Goal: Task Accomplishment & Management: Complete application form

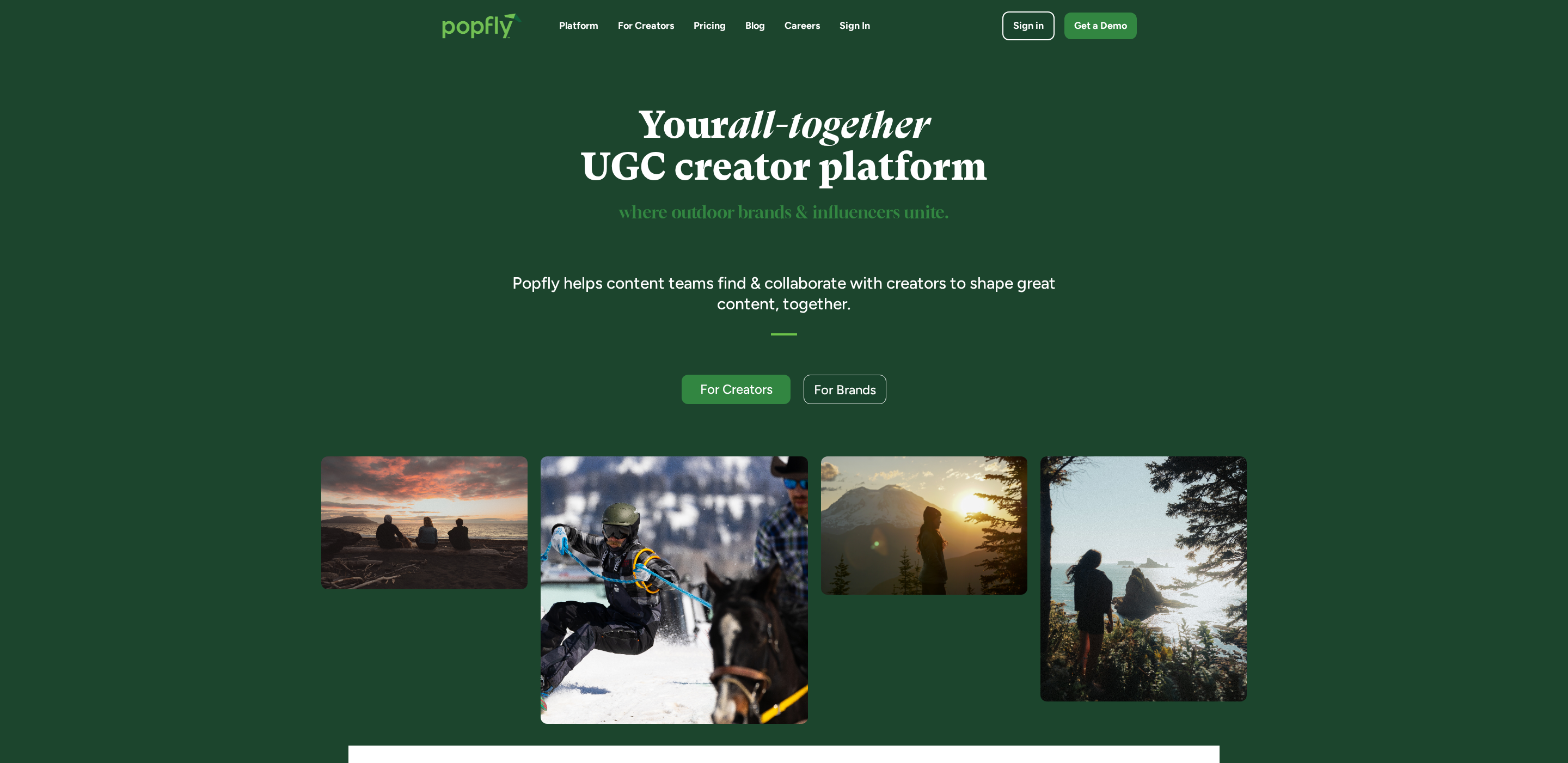
click at [746, 26] on link "Blog" at bounding box center [755, 26] width 19 height 13
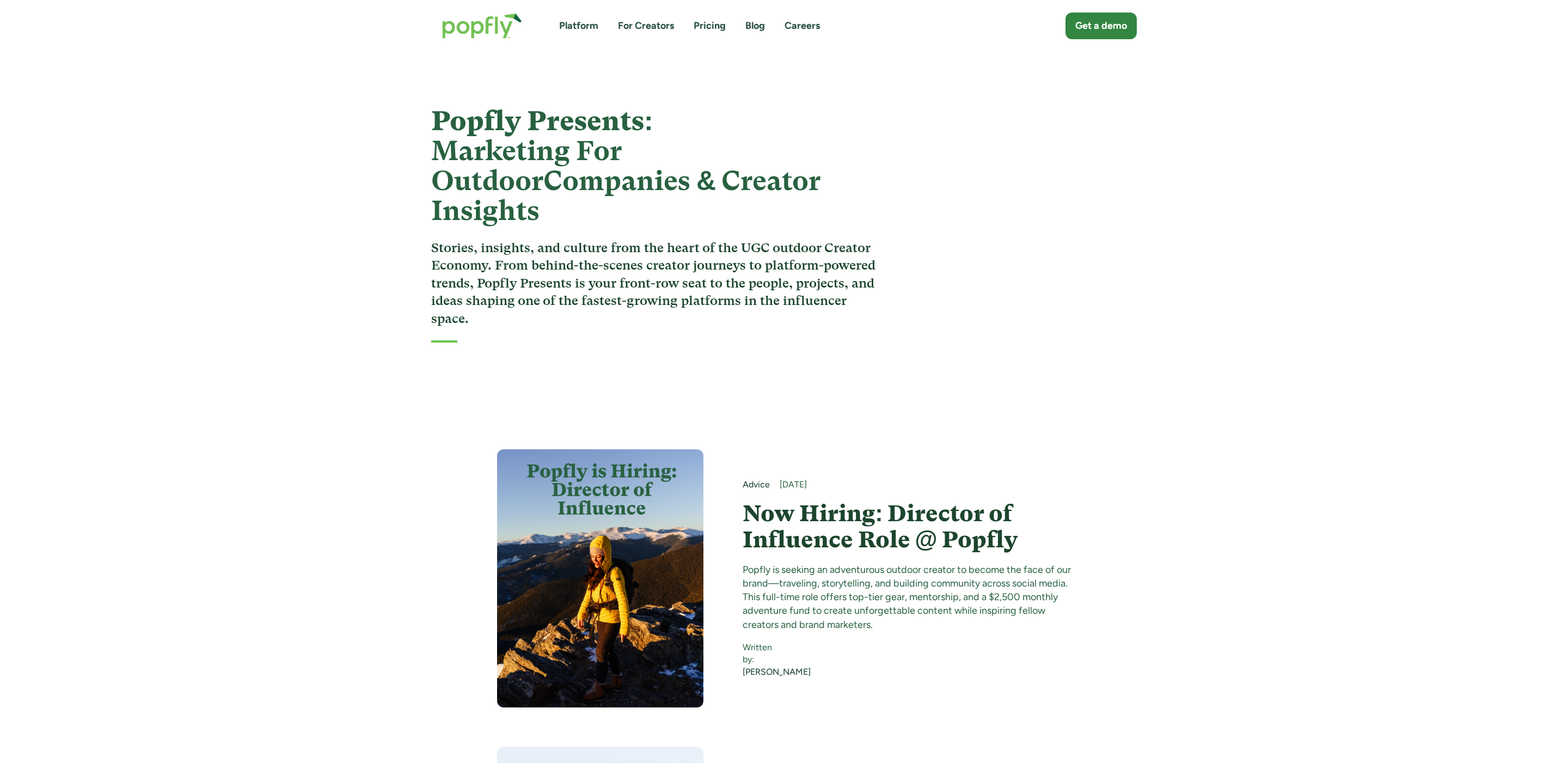
click at [961, 501] on h4 "Now Hiring: Director of Influence Role @ Popfly" at bounding box center [907, 527] width 329 height 53
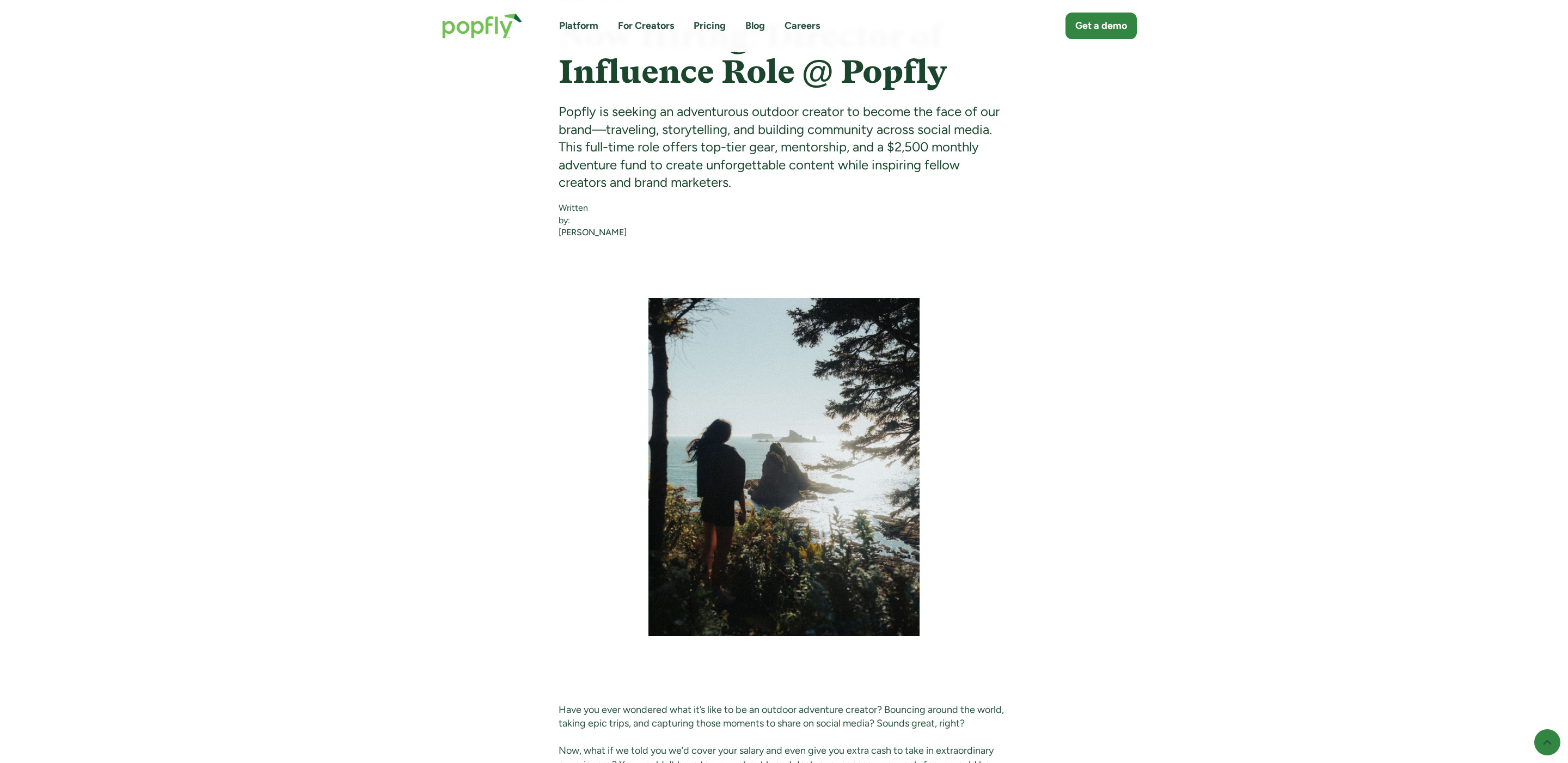
scroll to position [610, 0]
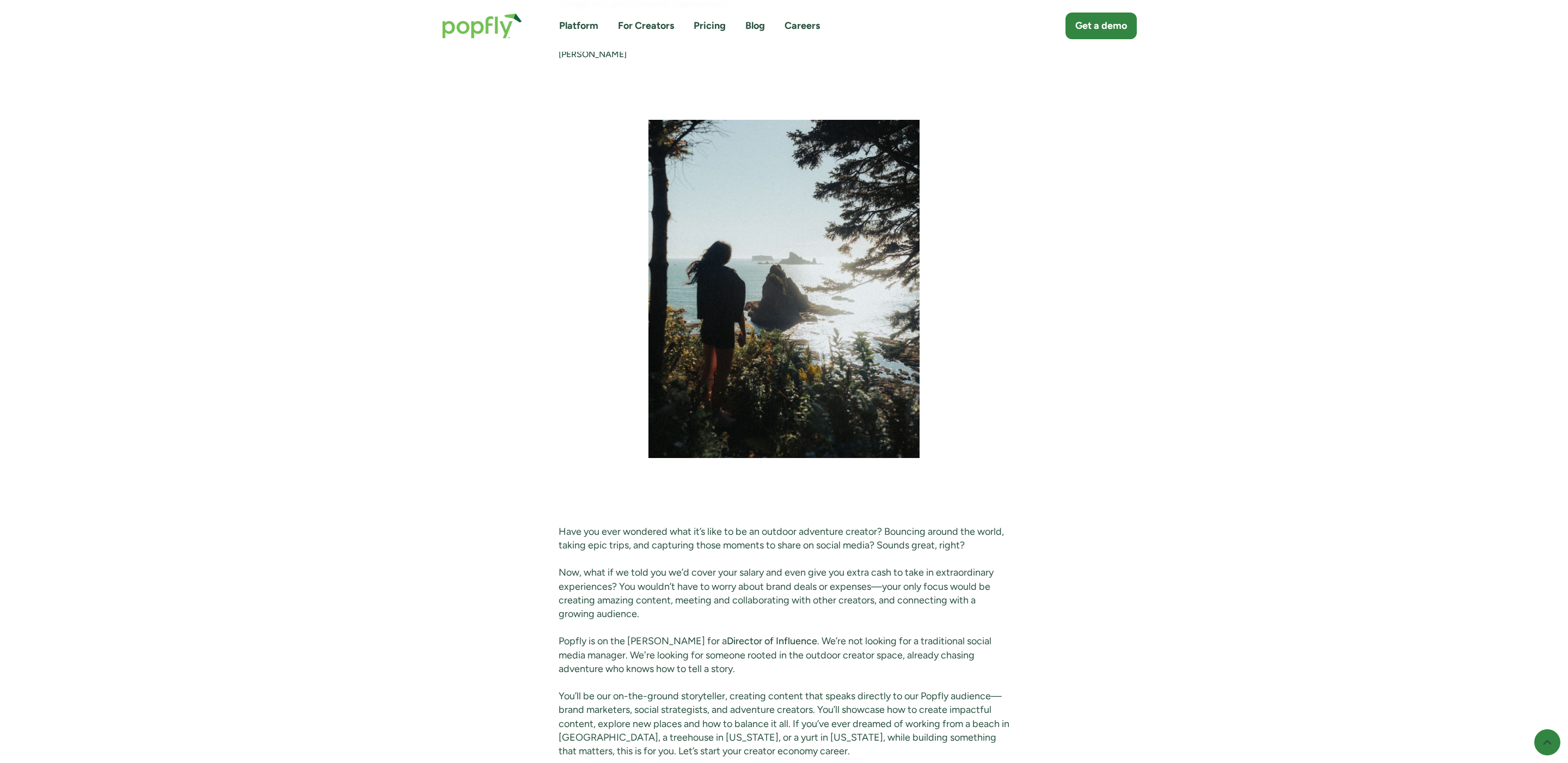
scroll to position [930, 0]
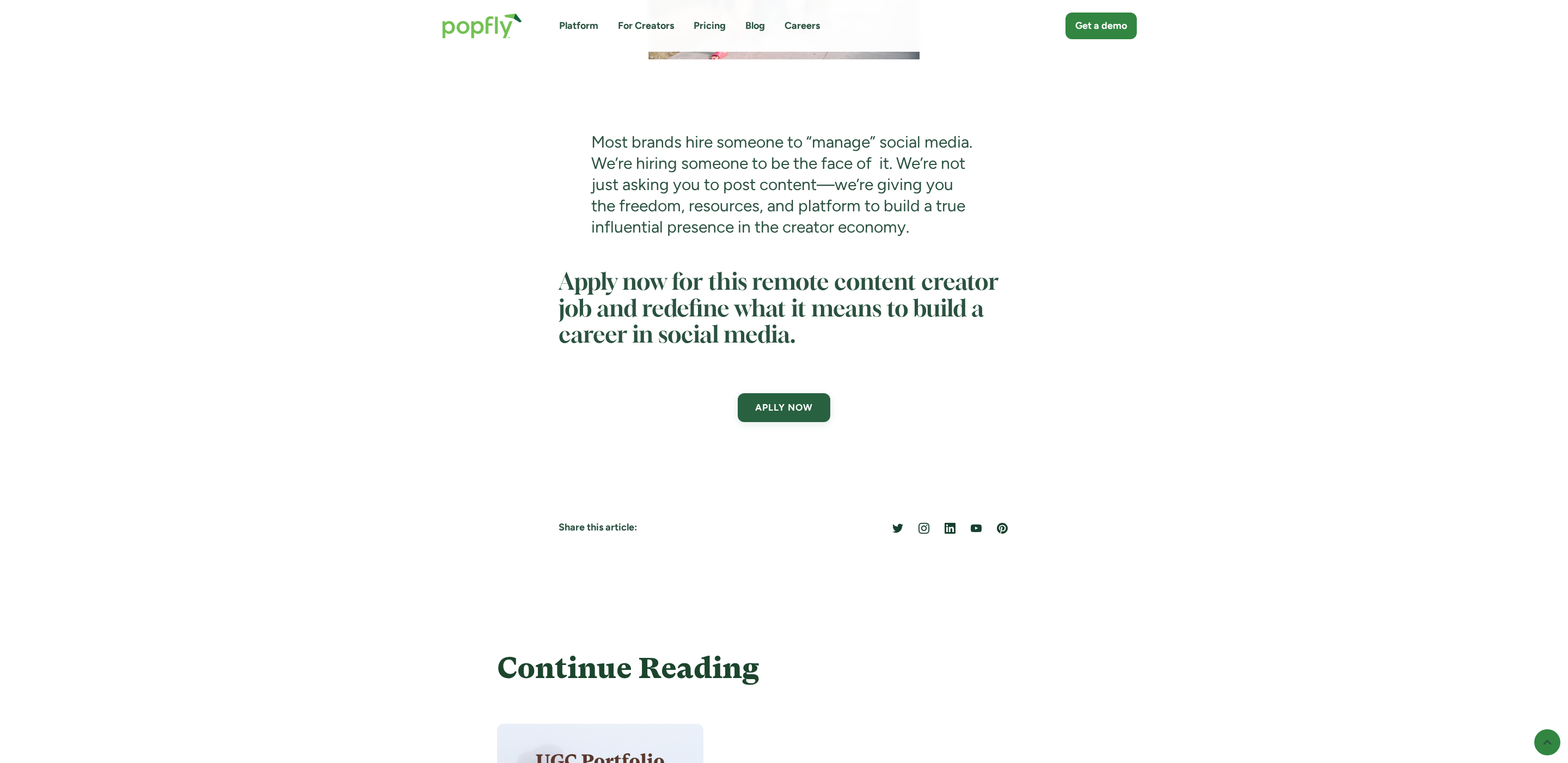
scroll to position [3212, 0]
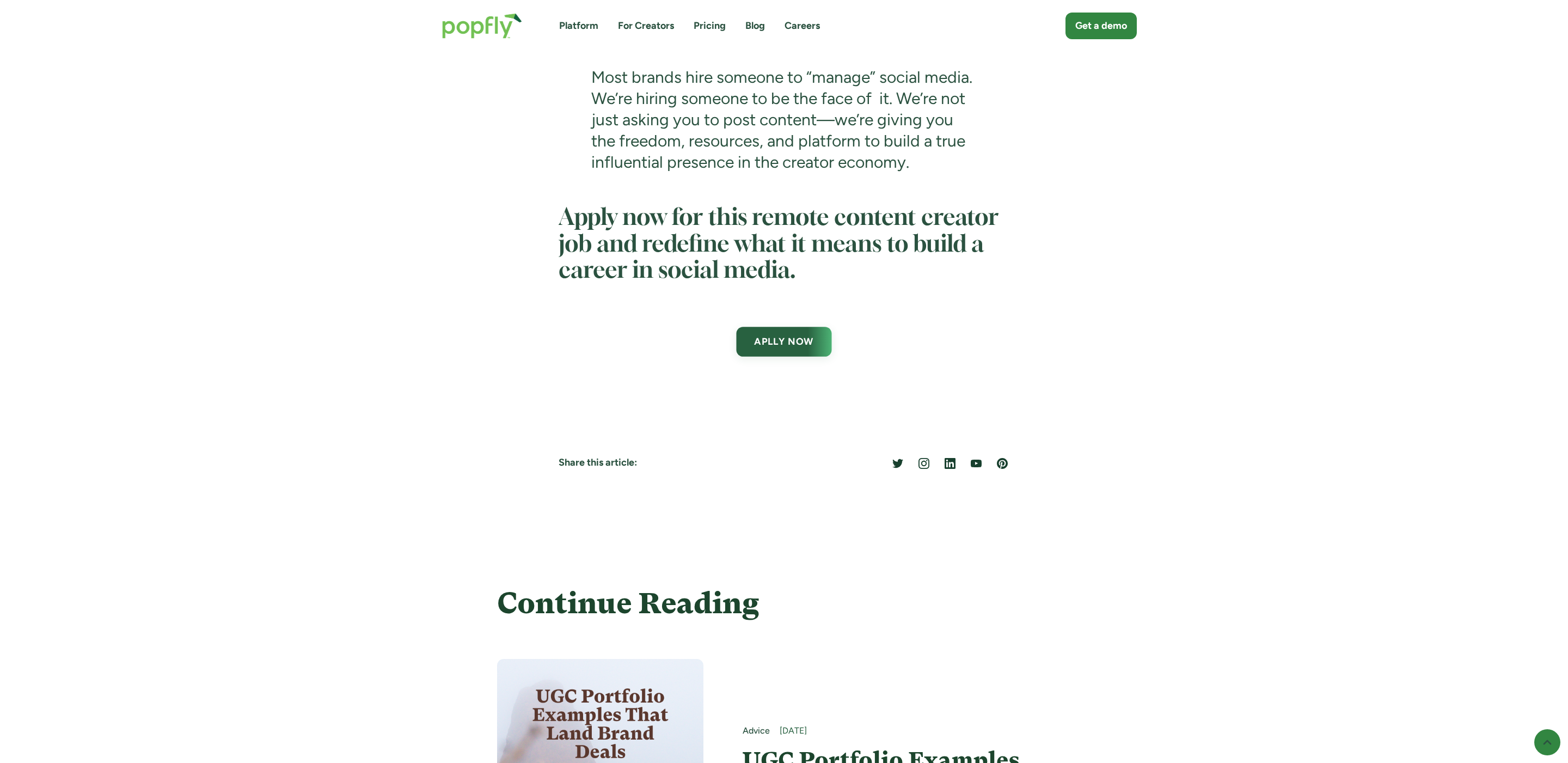
click at [779, 357] on link "APLLY NOW" at bounding box center [783, 342] width 96 height 30
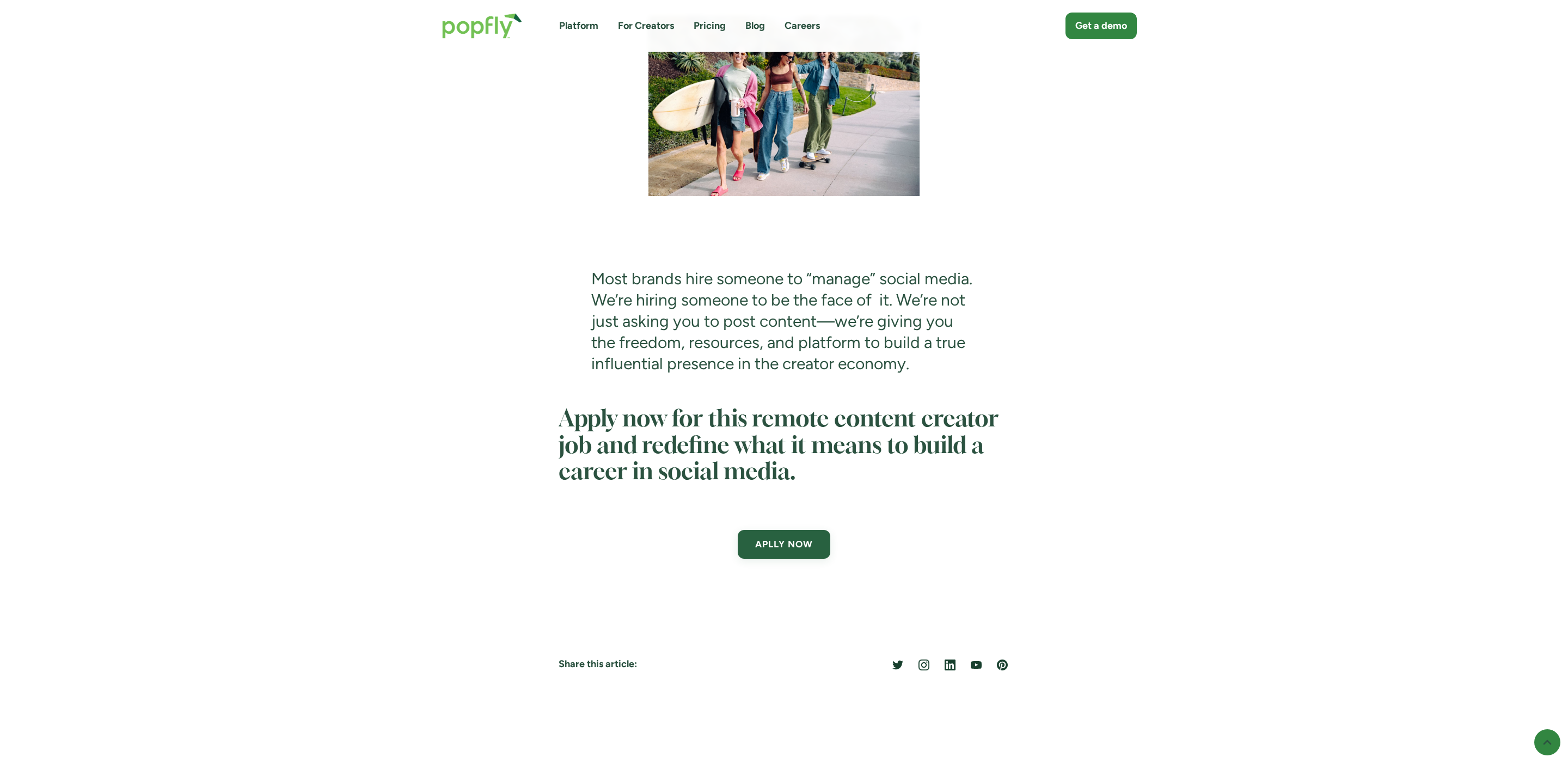
scroll to position [3461, 0]
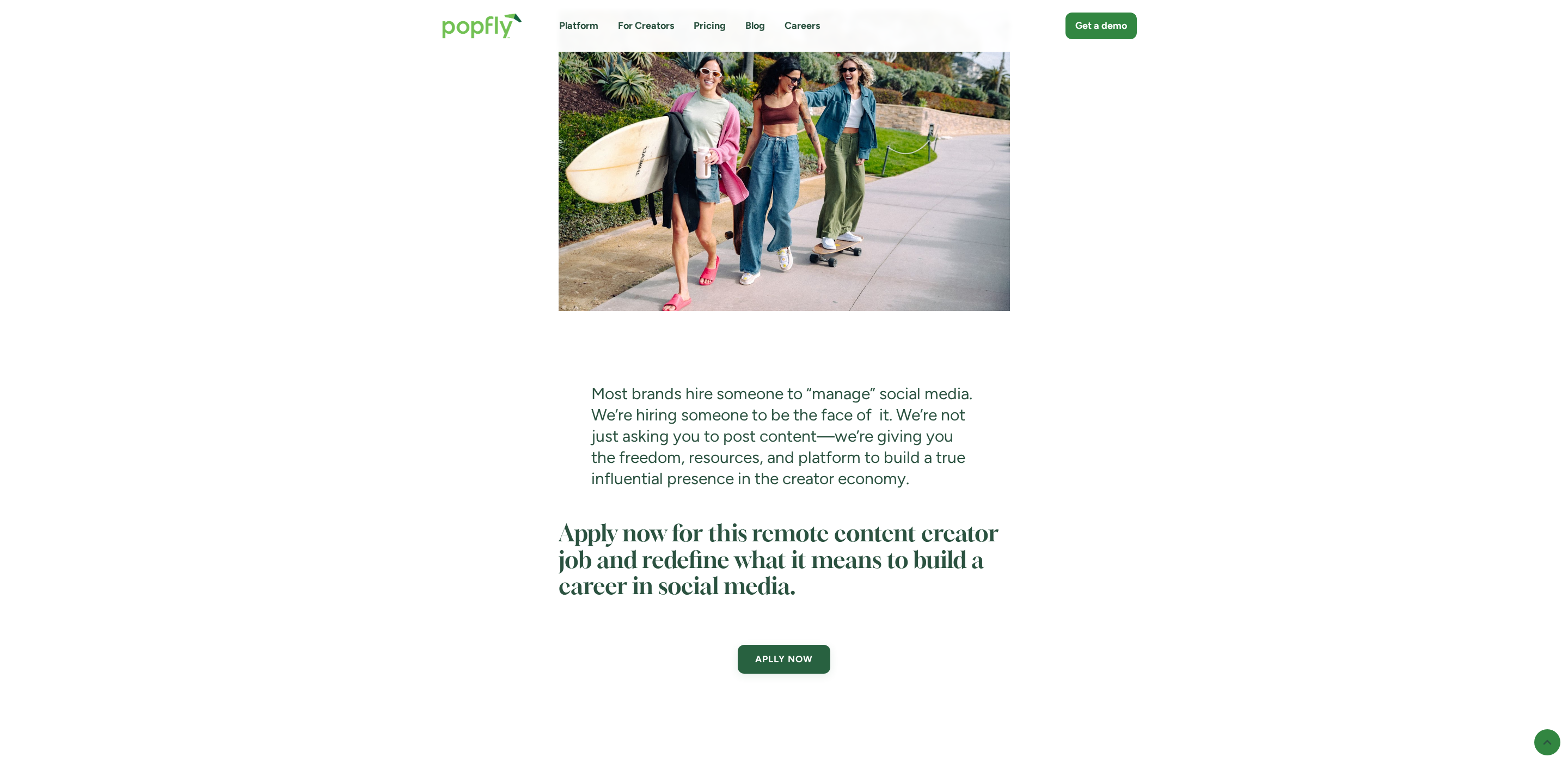
scroll to position [3470, 0]
